Goal: Task Accomplishment & Management: Complete application form

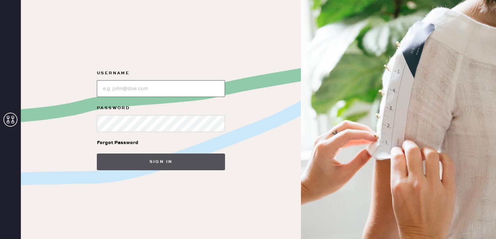
type input "reformationsouthcoastplaza"
click at [192, 168] on button "Sign in" at bounding box center [161, 161] width 128 height 17
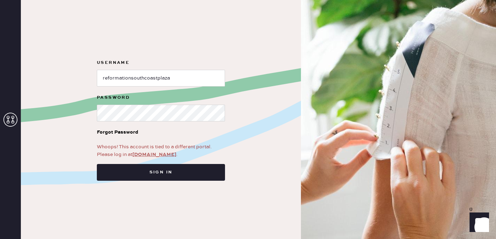
click at [164, 156] on link "[DOMAIN_NAME]" at bounding box center [154, 154] width 44 height 6
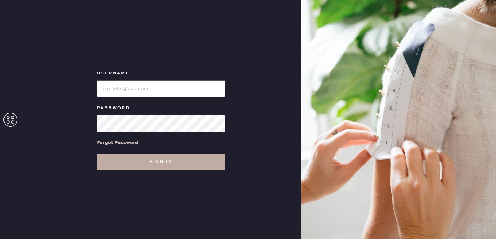
type input "reformationsouthcoastplaza"
click at [170, 163] on button "Sign in" at bounding box center [161, 161] width 128 height 17
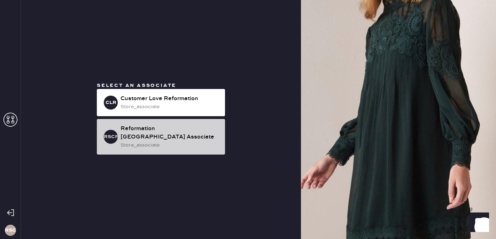
click at [194, 137] on div "Reformation [GEOGRAPHIC_DATA] Associate" at bounding box center [170, 132] width 99 height 17
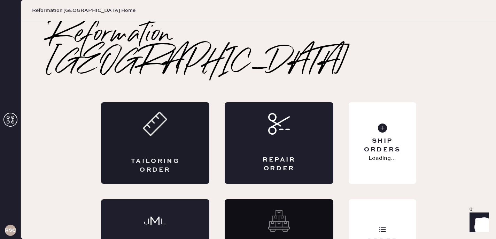
click at [168, 113] on div "Tailoring Order" at bounding box center [155, 143] width 109 height 82
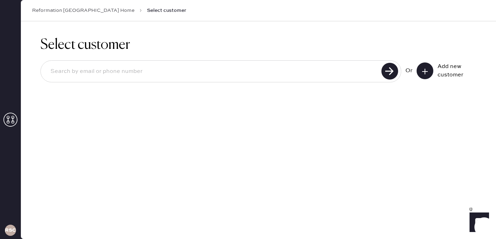
click at [423, 67] on button at bounding box center [425, 70] width 17 height 17
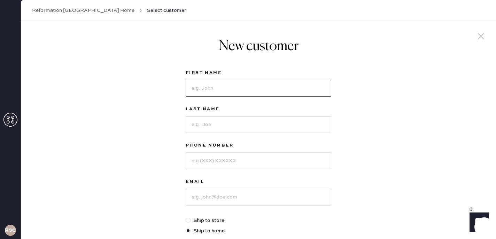
click at [281, 83] on input at bounding box center [259, 88] width 146 height 17
click at [268, 86] on input "Eria" at bounding box center [259, 88] width 146 height 17
type input "[PERSON_NAME]"
type input "5623032387"
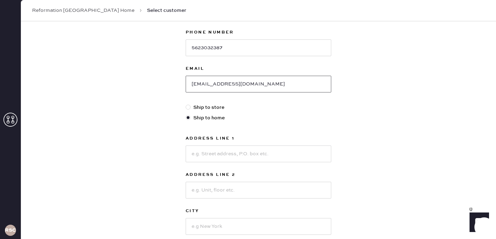
scroll to position [117, 0]
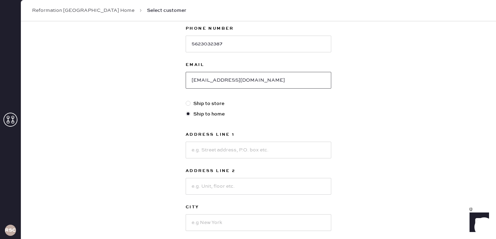
type input "[EMAIL_ADDRESS][DOMAIN_NAME]"
click at [223, 148] on input at bounding box center [259, 150] width 146 height 17
type input "21 Finisterra"
type input "Irvine"
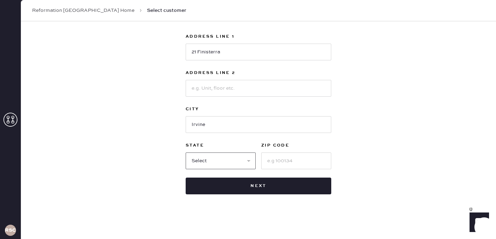
select select "CA"
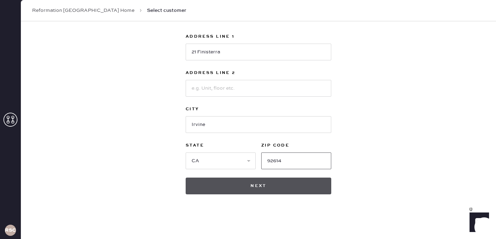
type input "92614"
click at [249, 185] on button "Next" at bounding box center [259, 185] width 146 height 17
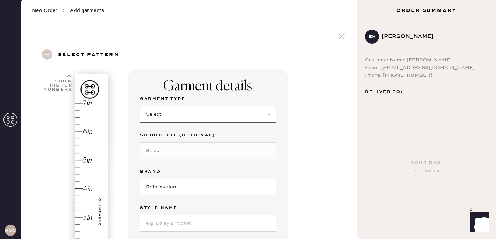
click at [222, 116] on select "Select Basic Skirt Jeans Leggings Pants Shorts Basic Sleeved Dress Basic Sleeve…" at bounding box center [208, 114] width 136 height 17
click at [230, 115] on select "Select Basic Skirt Jeans Leggings Pants Shorts Basic Sleeved Dress Basic Sleeve…" at bounding box center [208, 114] width 136 height 17
select select "2"
click at [140, 106] on select "Select Basic Skirt Jeans Leggings Pants Shorts Basic Sleeved Dress Basic Sleeve…" at bounding box center [208, 114] width 136 height 17
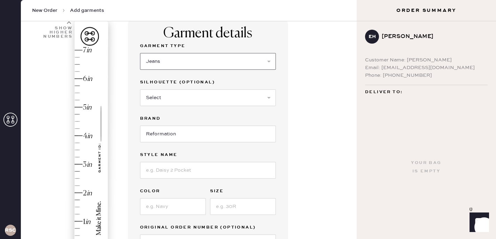
scroll to position [60, 0]
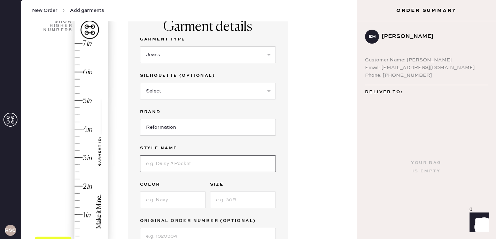
click at [185, 163] on input at bounding box center [208, 163] width 136 height 17
type input "Val 90s Mid Rise Straight Leg [PERSON_NAME]"
click at [174, 199] on input at bounding box center [173, 199] width 66 height 17
type input "[US_STATE]"
click at [240, 198] on input at bounding box center [243, 199] width 66 height 17
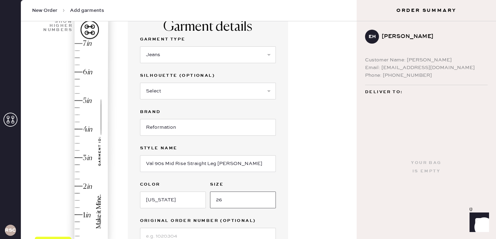
type input "26"
type input "4.5"
click at [77, 114] on div "Hem here!" at bounding box center [72, 143] width 74 height 206
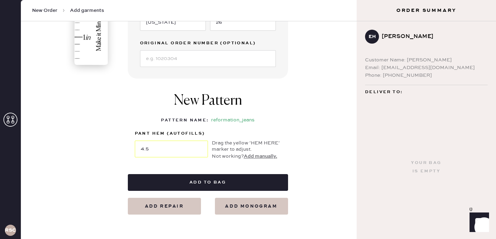
scroll to position [246, 0]
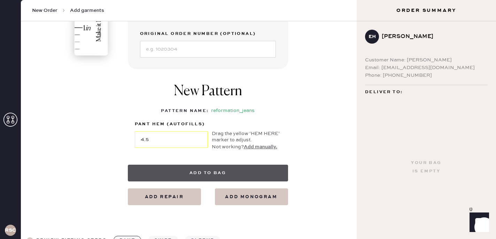
click at [201, 170] on button "Add to bag" at bounding box center [208, 173] width 160 height 17
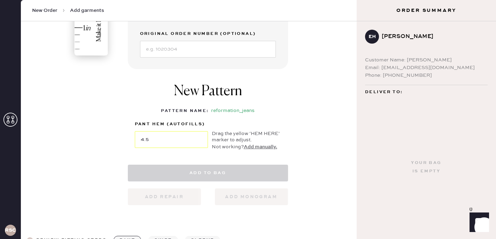
select select
select select "2"
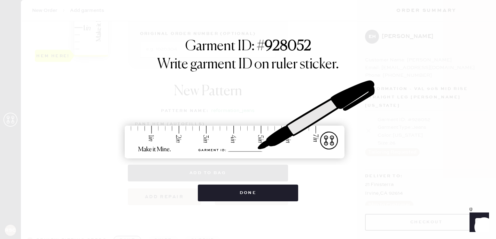
click at [219, 182] on div "Done" at bounding box center [248, 189] width 101 height 24
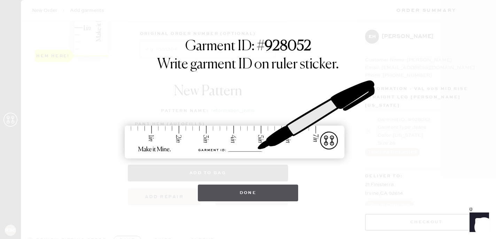
click at [220, 189] on button "Done" at bounding box center [248, 192] width 101 height 17
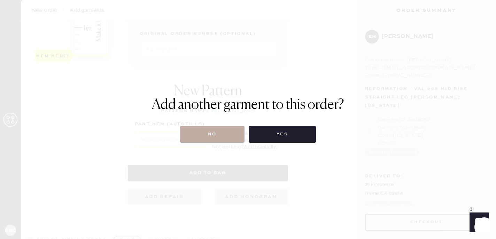
click at [218, 136] on button "No" at bounding box center [212, 134] width 64 height 17
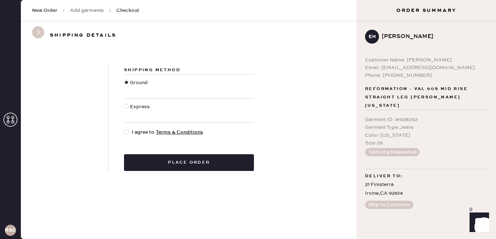
click at [134, 134] on span "I agree to Terms & Conditions" at bounding box center [167, 132] width 71 height 8
click at [124, 129] on input "I agree to Terms & Conditions" at bounding box center [124, 128] width 0 height 0
checkbox input "true"
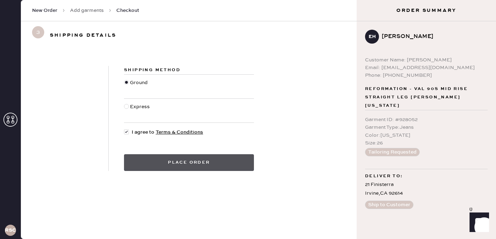
click at [168, 159] on button "Place order" at bounding box center [189, 162] width 130 height 17
